Goal: Task Accomplishment & Management: Manage account settings

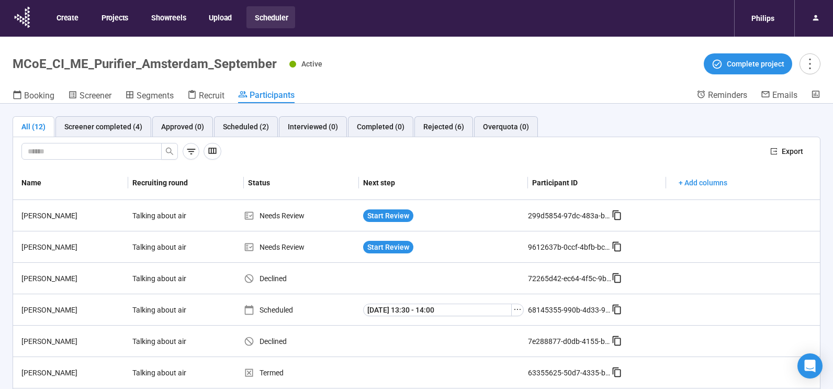
scroll to position [37, 0]
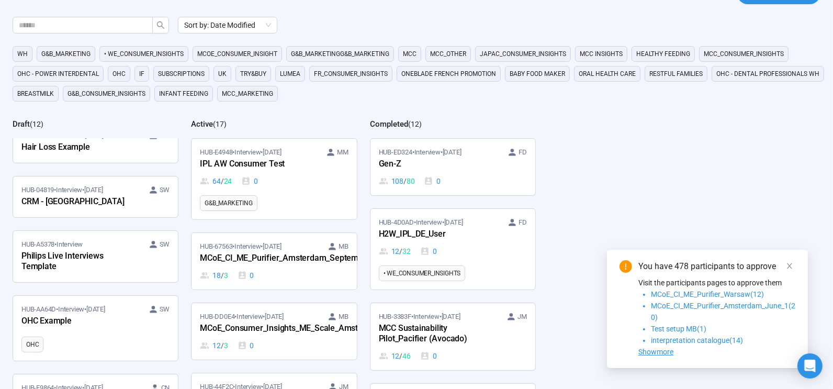
scroll to position [85, 0]
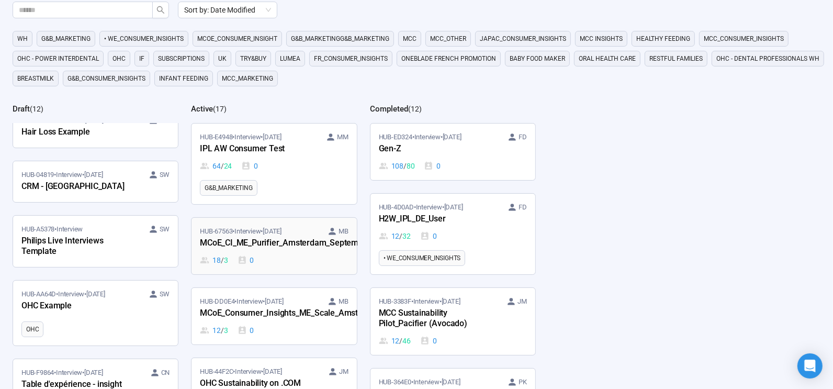
click at [269, 241] on div "MCoE_CI_ME_Purifier_Amsterdam_September" at bounding box center [257, 244] width 115 height 14
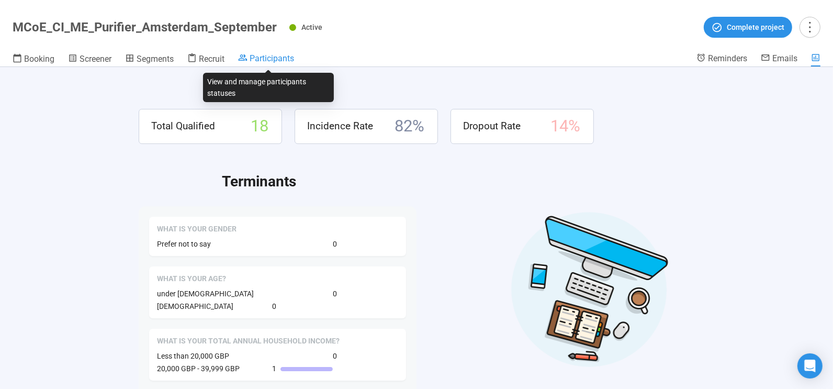
click at [272, 56] on span "Participants" at bounding box center [272, 58] width 44 height 10
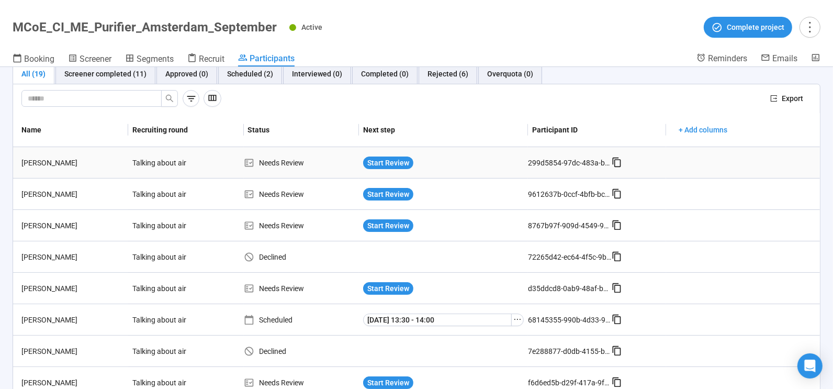
scroll to position [35, 0]
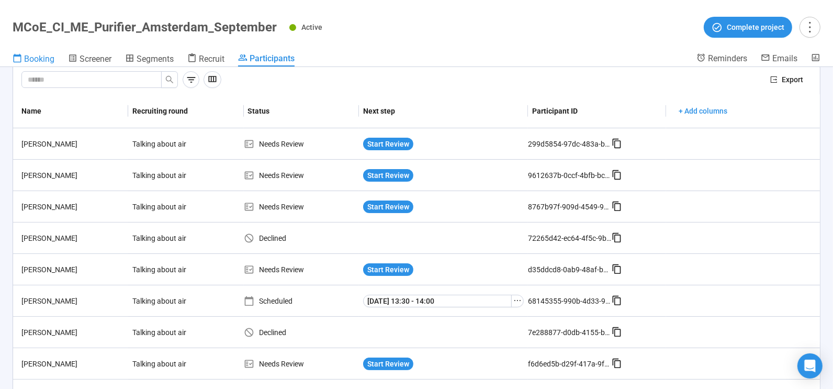
click at [39, 61] on span "Booking" at bounding box center [39, 59] width 30 height 10
